Goal: Task Accomplishment & Management: Manage account settings

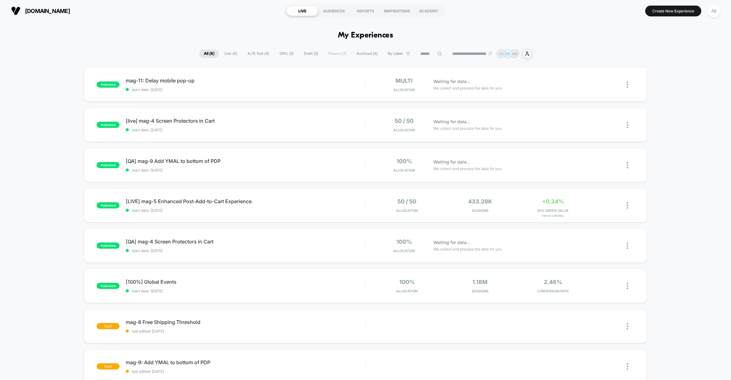
click at [682, 252] on div "published mag-11: Delay mobile pop-up start date: 8/12/2025 multi Allocation Wa…" at bounding box center [365, 240] width 731 height 347
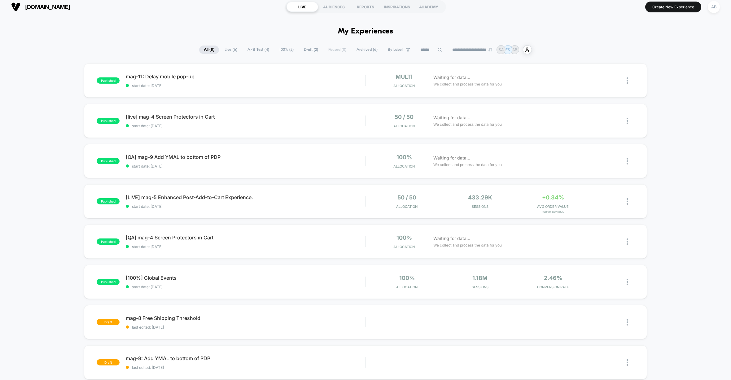
click at [32, 48] on div "**********" at bounding box center [365, 49] width 731 height 9
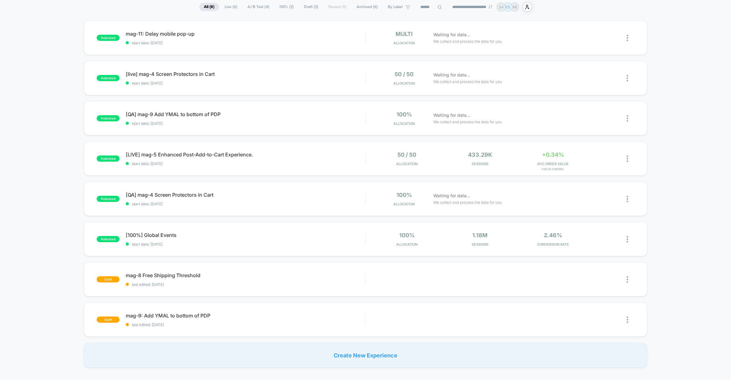
scroll to position [39, 0]
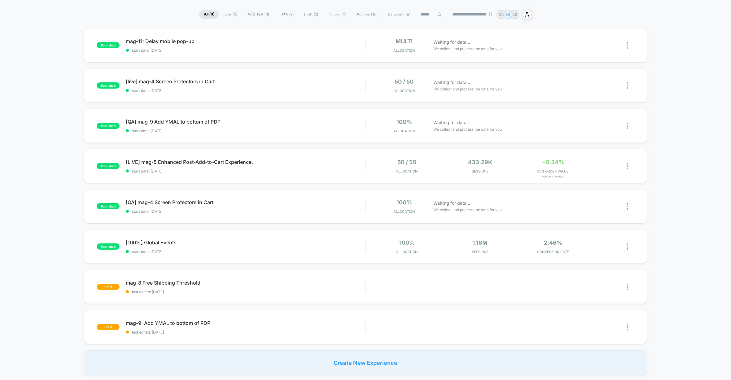
click at [704, 141] on div "published mag-11: Delay mobile pop-up start date: 8/12/2025 multi Allocation Wa…" at bounding box center [365, 201] width 731 height 347
